Goal: Check status: Check status

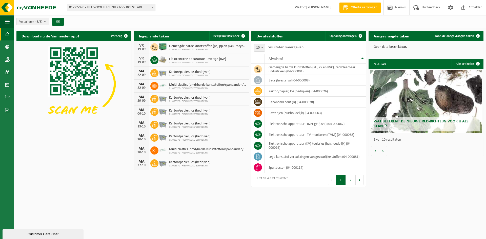
click at [237, 46] on span "Gemengde harde kunststoffen (pe, pp en pvc), recycleerbaar (industrieel)" at bounding box center [207, 46] width 77 height 4
click at [171, 46] on span "Gemengde harde kunststoffen (pe, pp en pvc), recycleerbaar (industrieel)" at bounding box center [207, 46] width 77 height 4
click at [236, 46] on span "Gemengde harde kunststoffen (pe, pp en pvc), recycleerbaar (industrieel)" at bounding box center [207, 46] width 77 height 4
click at [225, 46] on span "Gemengde harde kunststoffen (pe, pp en pvc), recycleerbaar (industrieel)" at bounding box center [207, 46] width 77 height 4
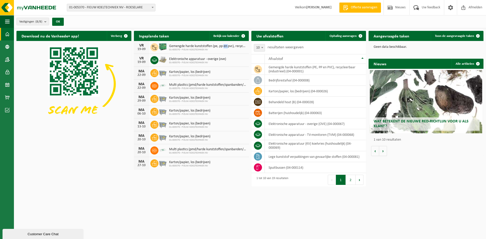
click at [225, 46] on span "Gemengde harde kunststoffen (pe, pp en pvc), recycleerbaar (industrieel)" at bounding box center [207, 46] width 77 height 4
click at [245, 44] on div "Gemengde harde kunststoffen (pe, pp en pvc), recycleerbaar (industrieel) 01-005…" at bounding box center [206, 48] width 80 height 8
click at [221, 59] on span "Elektronische apparatuur - overige (ove)" at bounding box center [197, 59] width 57 height 4
click at [224, 59] on span "Elektronische apparatuur - overige (ove)" at bounding box center [197, 59] width 57 height 4
click at [235, 36] on span "Bekijk uw kalender" at bounding box center [226, 35] width 26 height 3
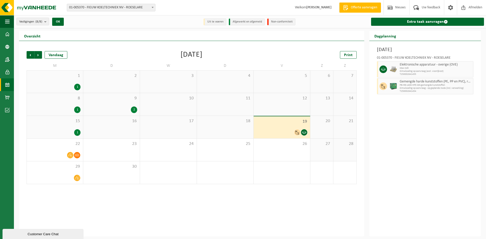
click at [298, 130] on icon at bounding box center [297, 132] width 4 height 4
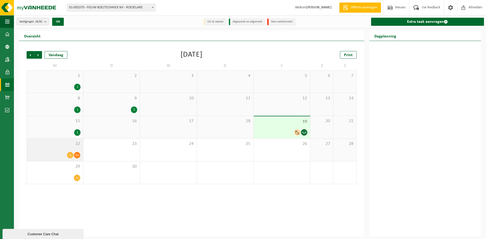
click at [45, 149] on div "22" at bounding box center [55, 150] width 56 height 23
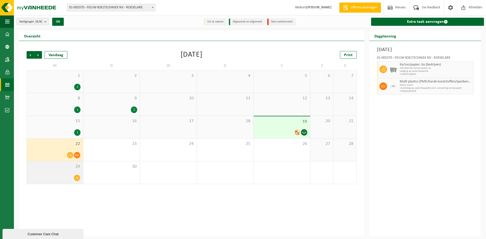
click at [74, 169] on span "29" at bounding box center [54, 167] width 51 height 6
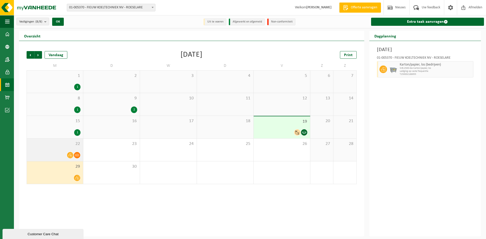
click at [68, 140] on div "22" at bounding box center [55, 150] width 56 height 23
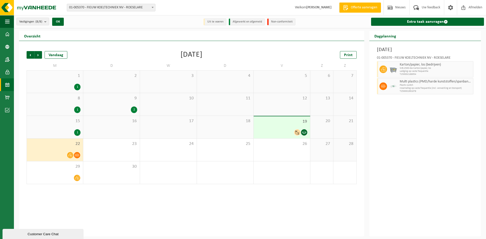
click at [112, 111] on div "2" at bounding box center [111, 110] width 51 height 7
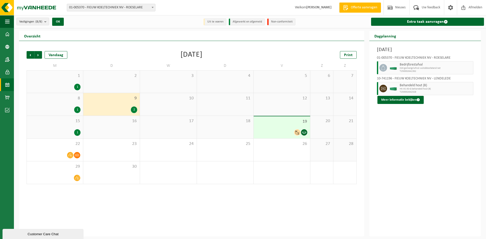
click at [69, 106] on div "8 1" at bounding box center [55, 104] width 56 height 23
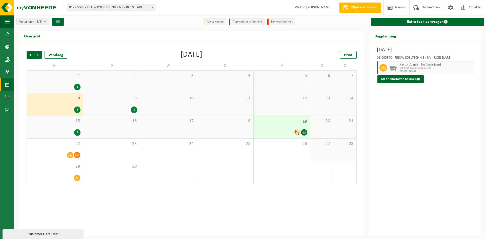
click at [72, 131] on div "1" at bounding box center [54, 132] width 51 height 7
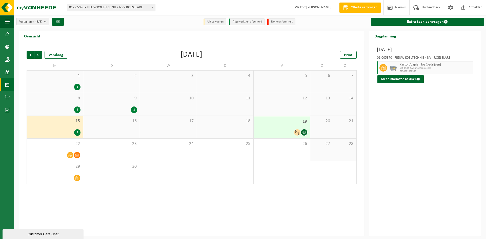
click at [281, 125] on div "19" at bounding box center [282, 127] width 56 height 22
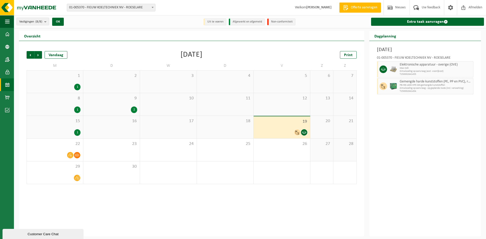
click at [286, 128] on div "19" at bounding box center [282, 127] width 56 height 22
